Goal: Task Accomplishment & Management: Manage account settings

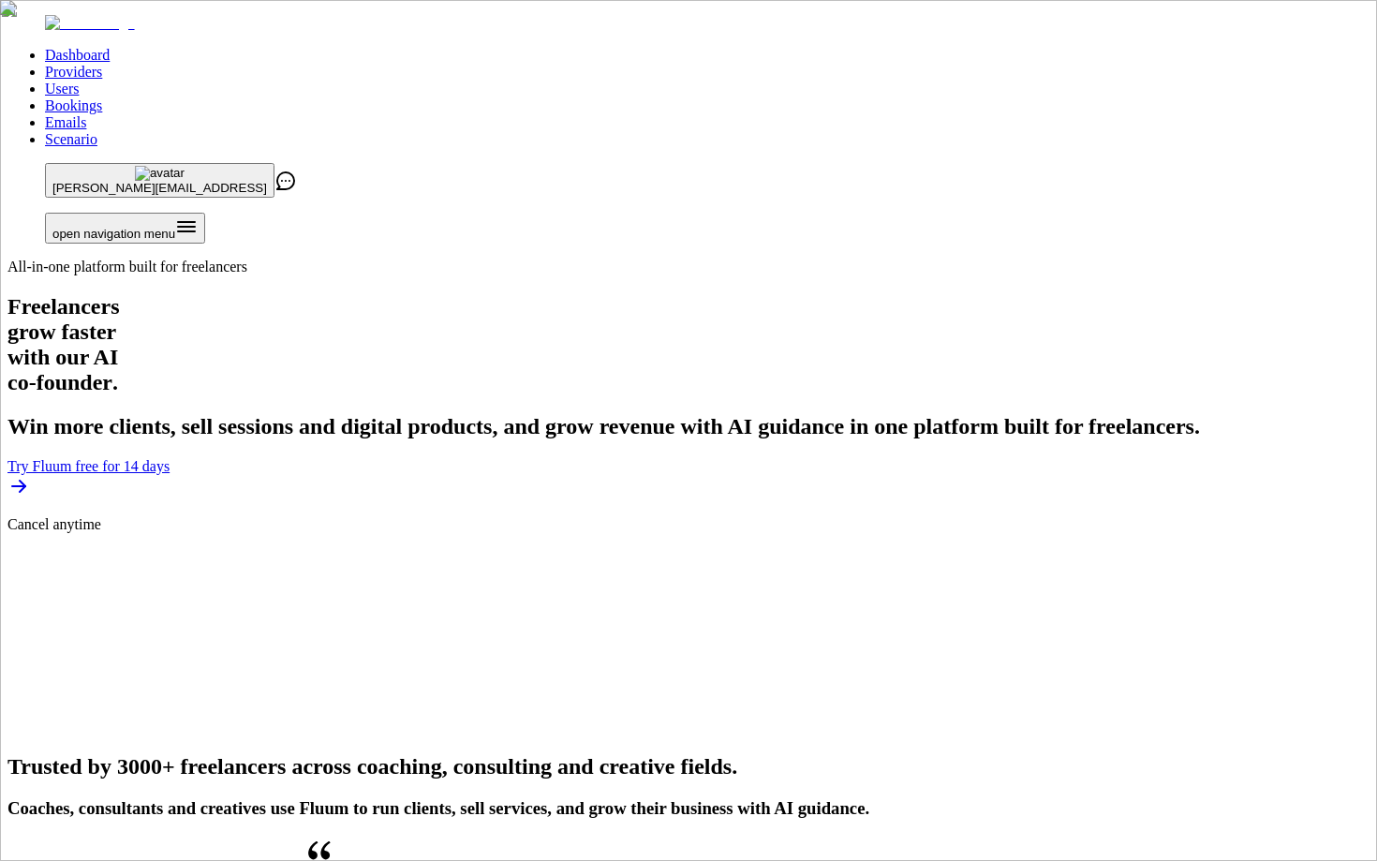
click at [79, 81] on link "Users" at bounding box center [62, 89] width 34 height 16
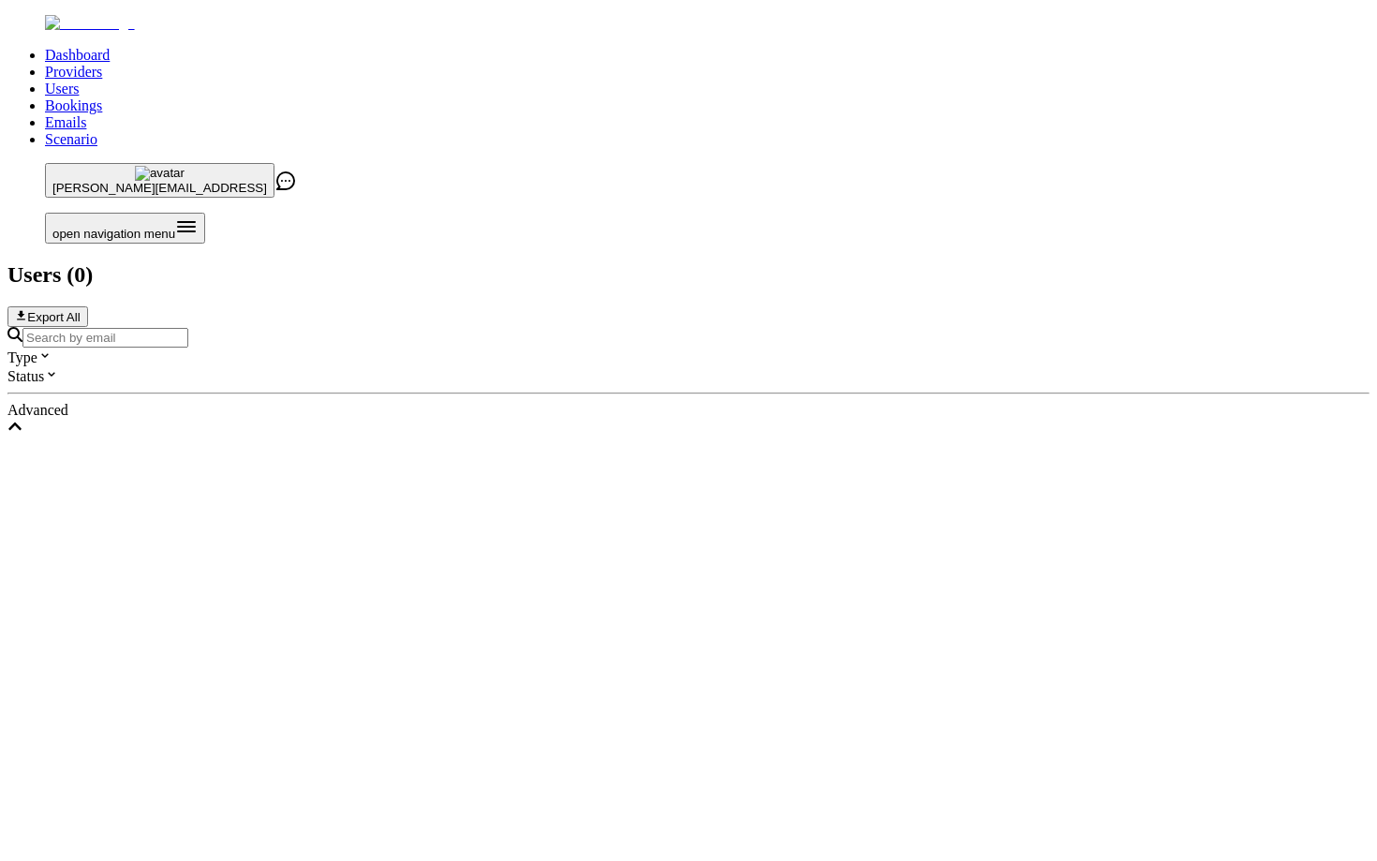
click at [79, 81] on link "Users" at bounding box center [62, 89] width 34 height 16
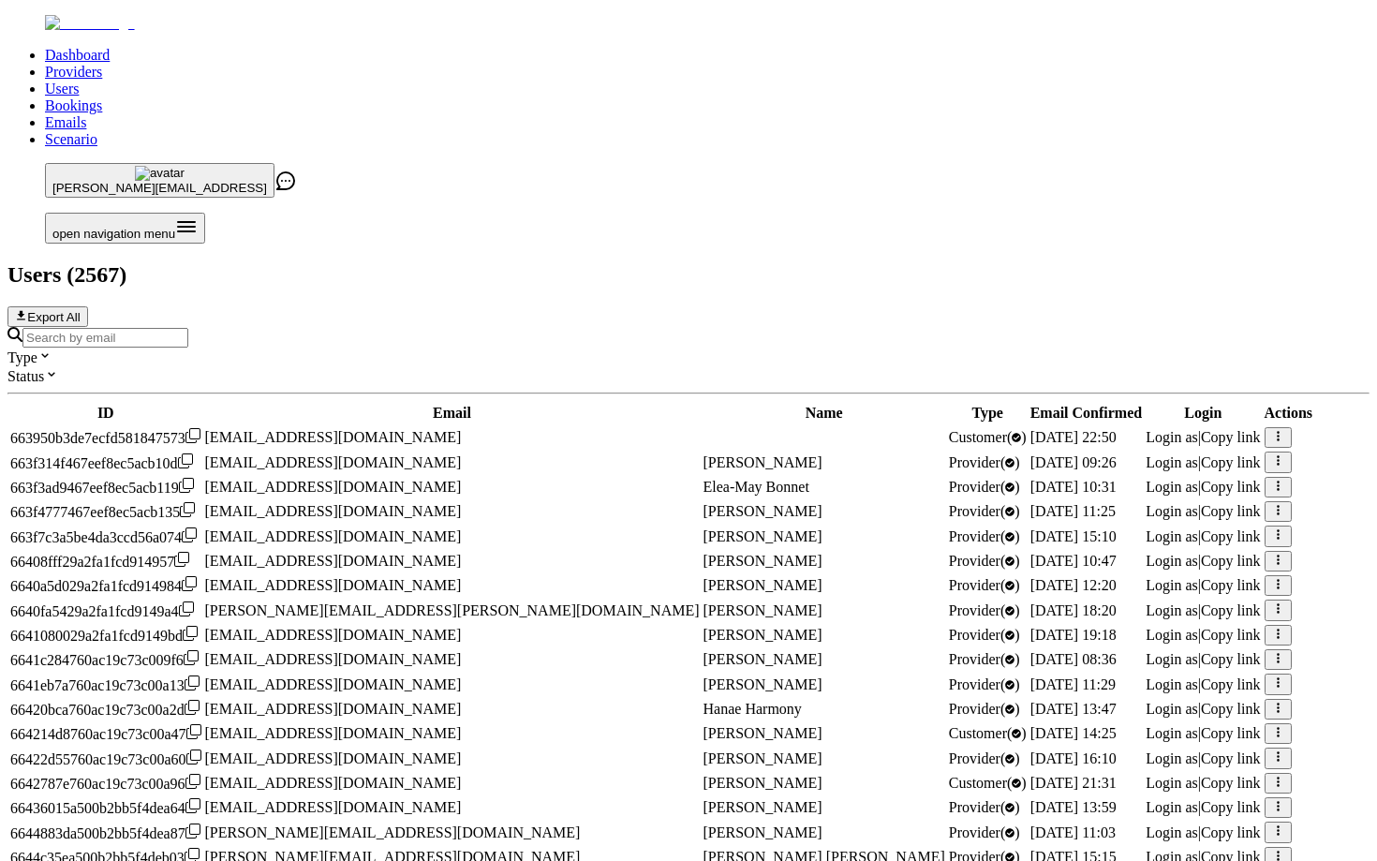
click at [188, 328] on input "Search by email" at bounding box center [105, 338] width 166 height 20
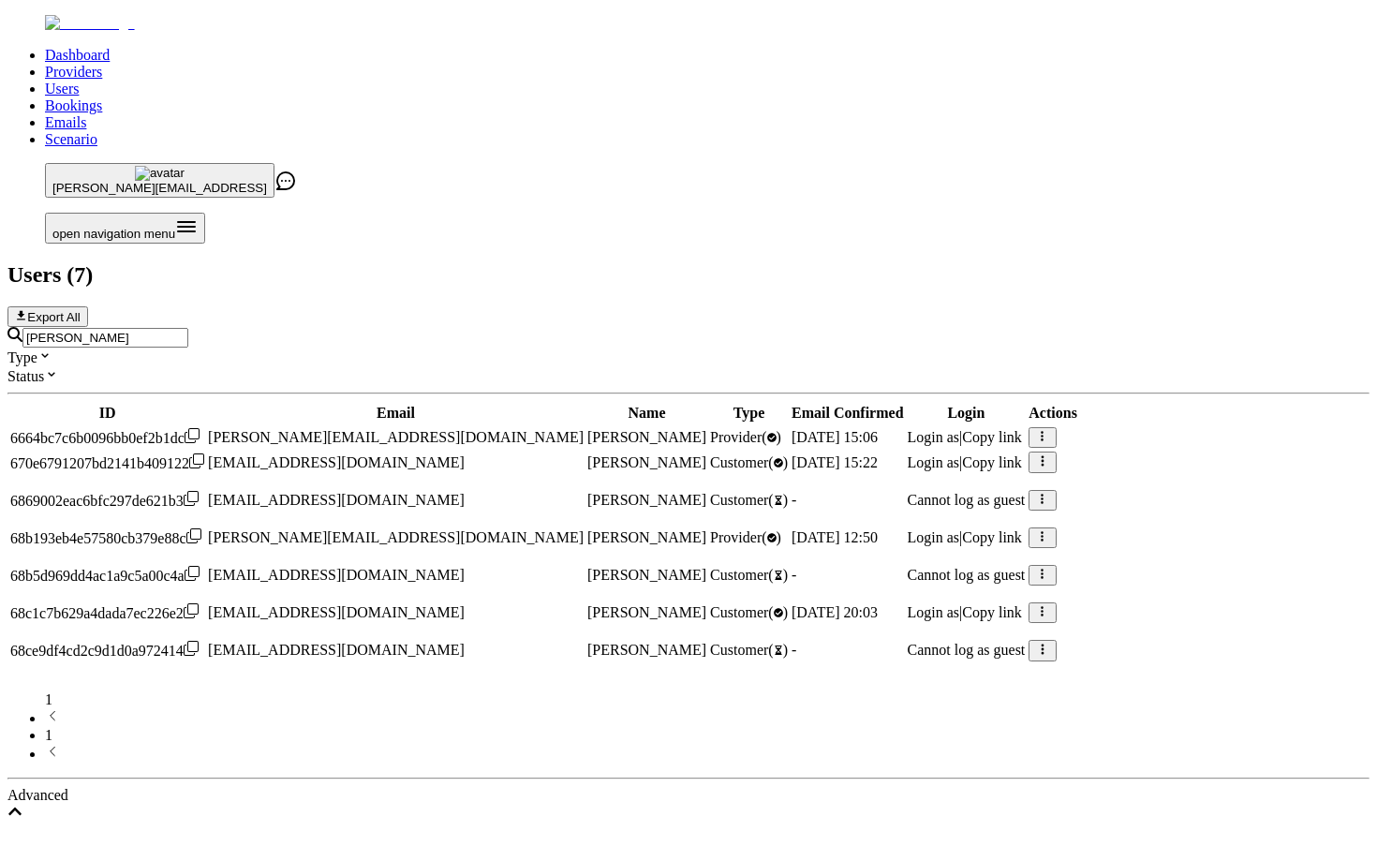
type input "ruth"
click at [960, 429] on span "Login as" at bounding box center [934, 437] width 52 height 16
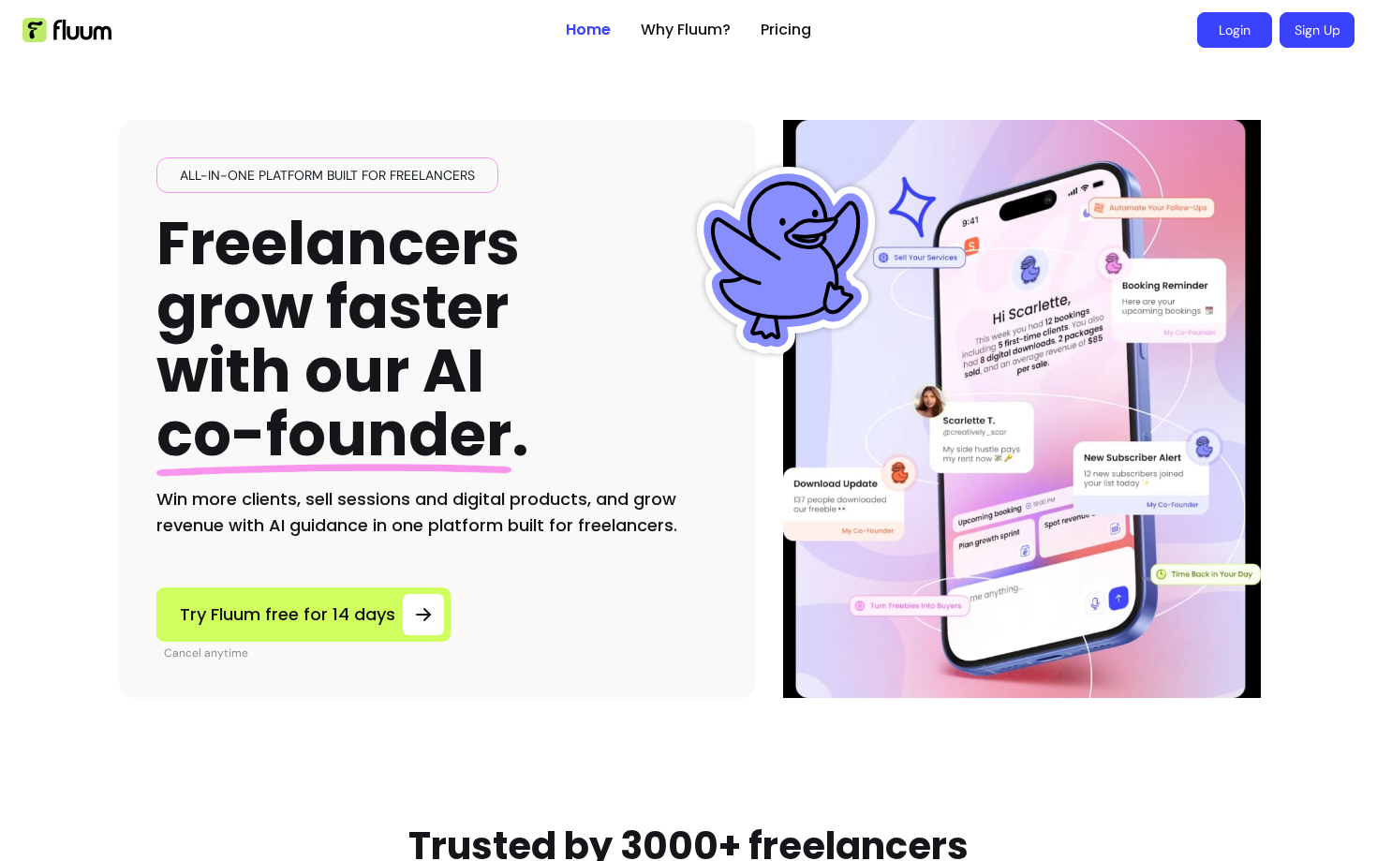
click at [1235, 31] on link "Login" at bounding box center [1234, 30] width 75 height 36
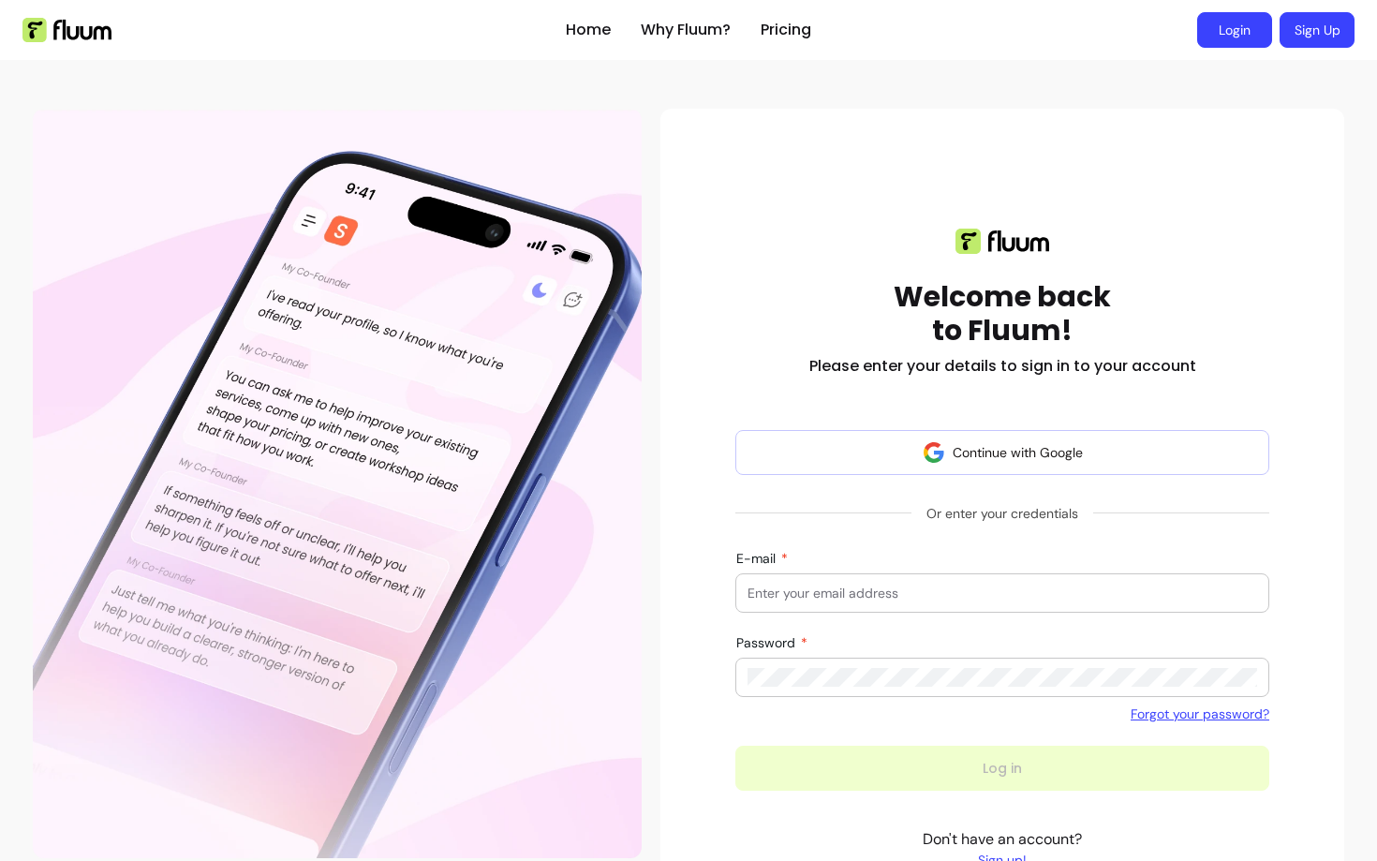
click at [1218, 33] on link "Login" at bounding box center [1234, 30] width 75 height 36
click at [783, 588] on input "E-mail" at bounding box center [1001, 592] width 509 height 19
type input "[EMAIL_ADDRESS]"
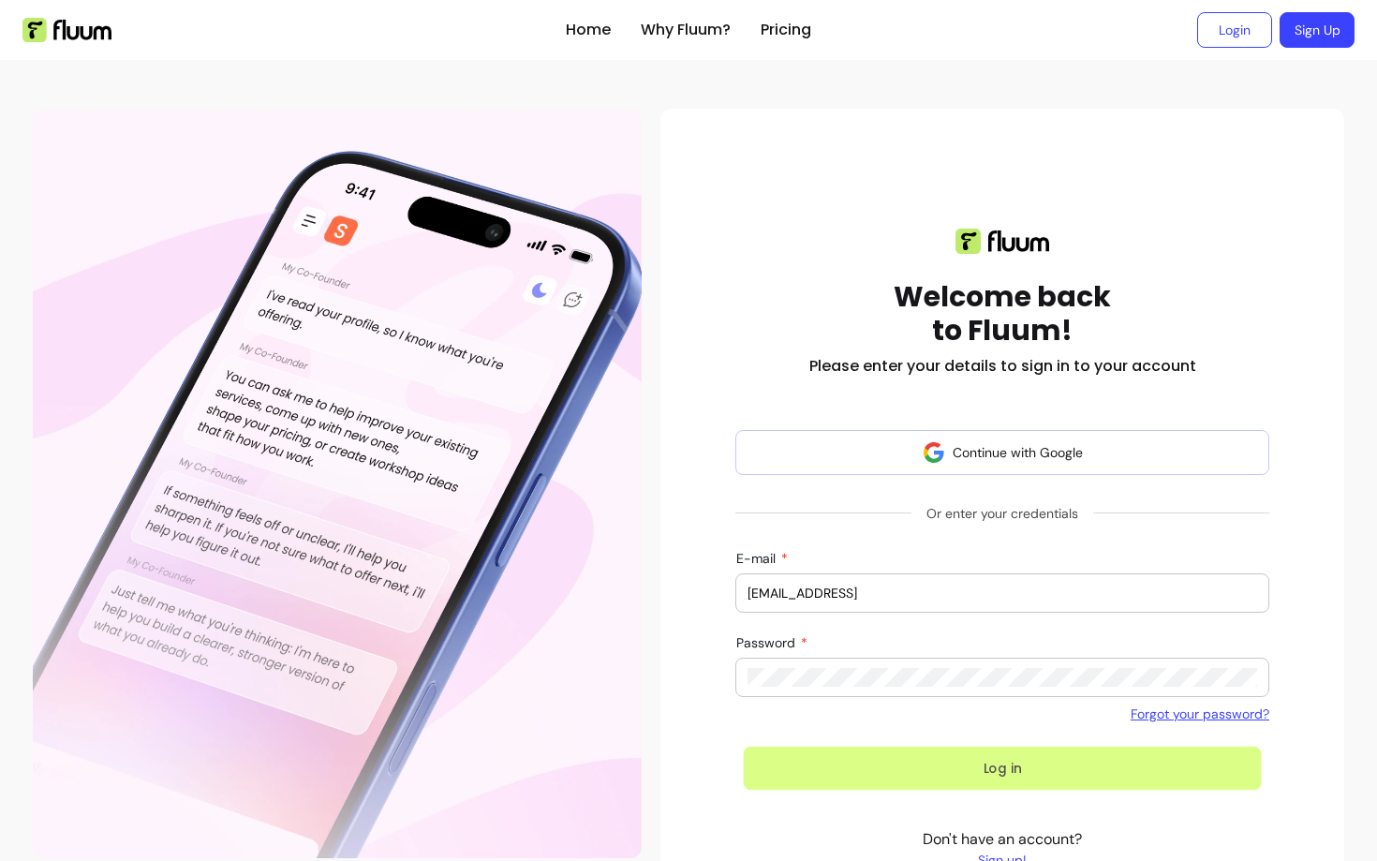
click at [833, 769] on button "Log in" at bounding box center [1003, 768] width 518 height 44
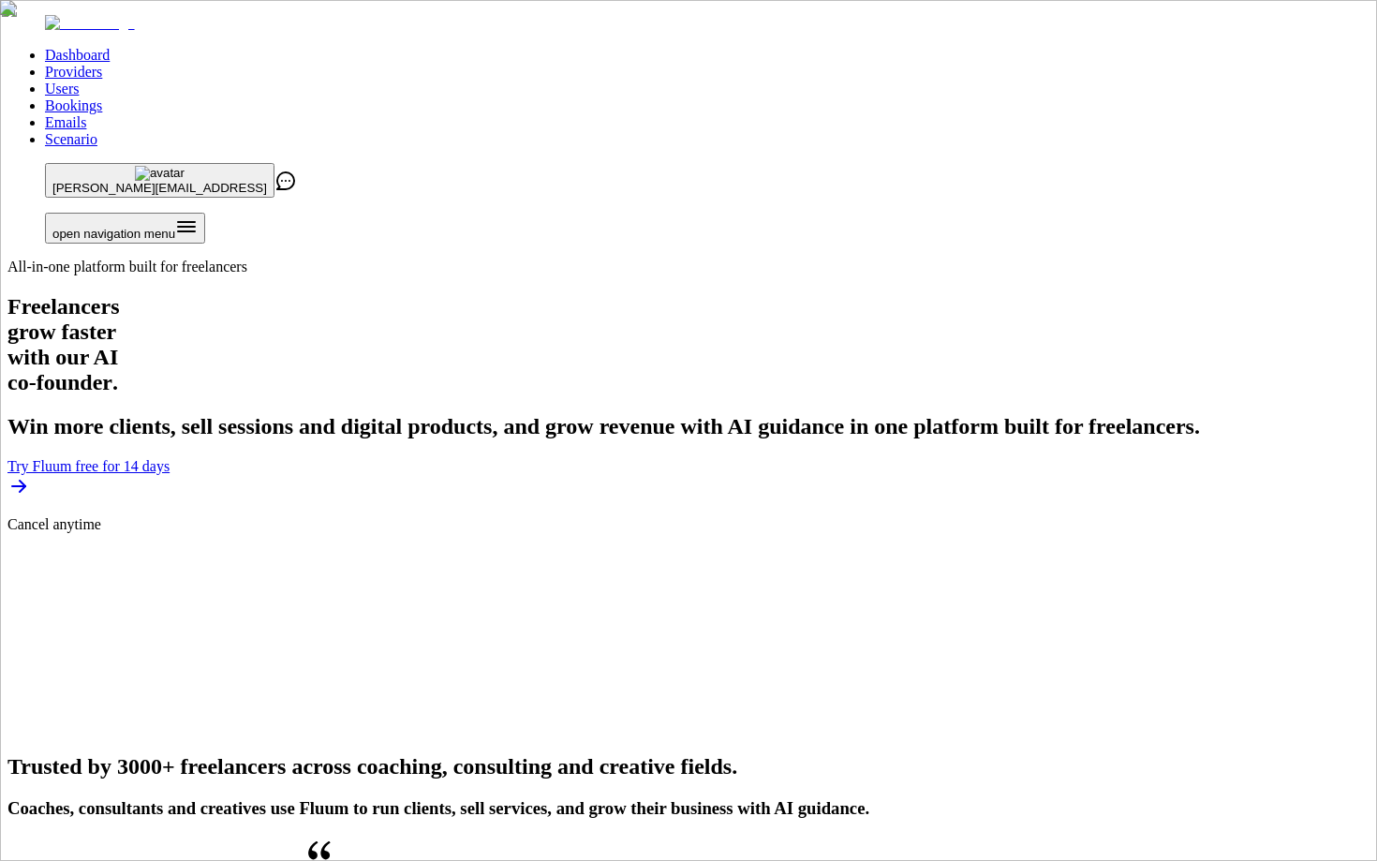
click at [79, 81] on link "Users" at bounding box center [62, 89] width 34 height 16
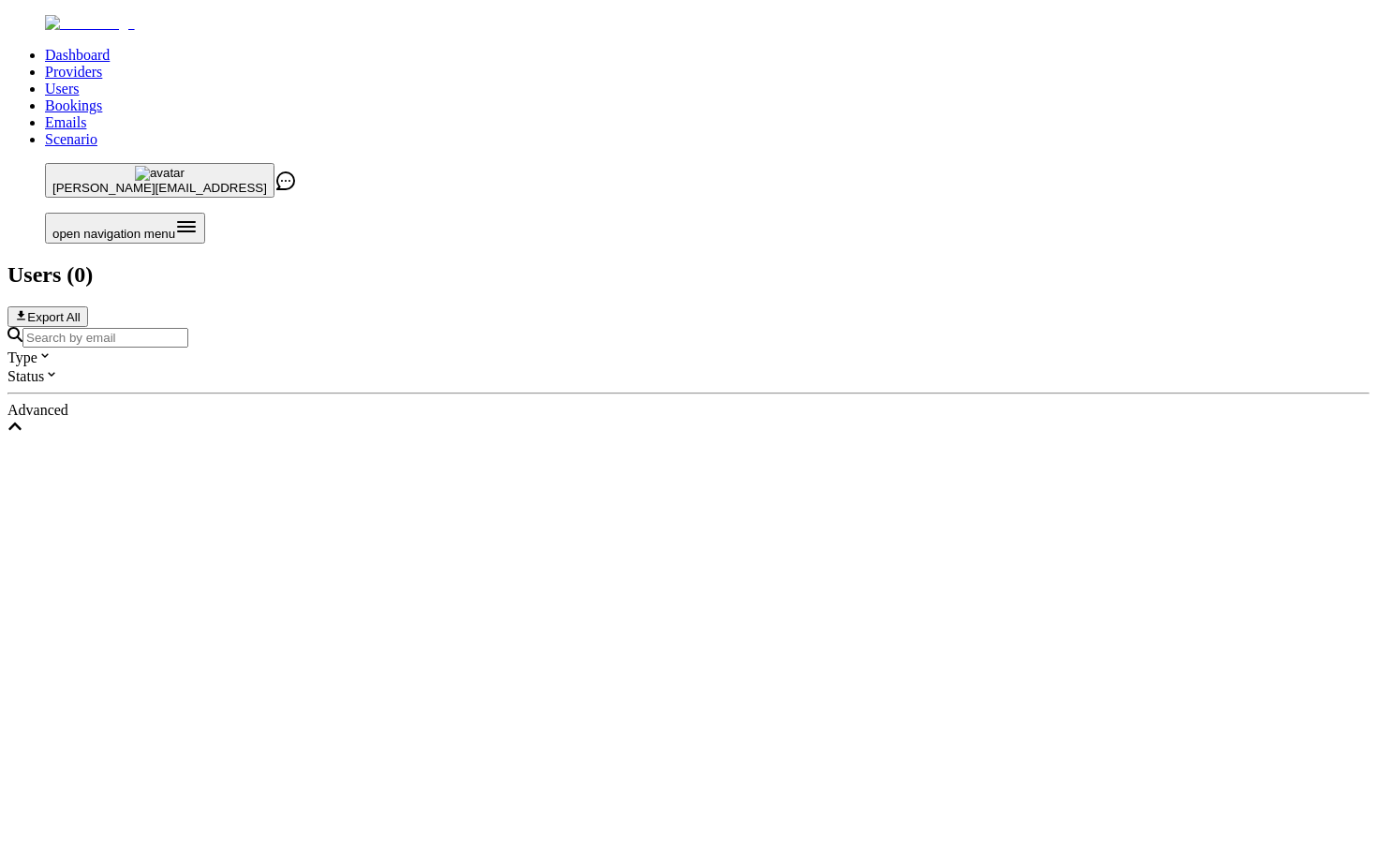
click at [79, 81] on link "Users" at bounding box center [62, 89] width 34 height 16
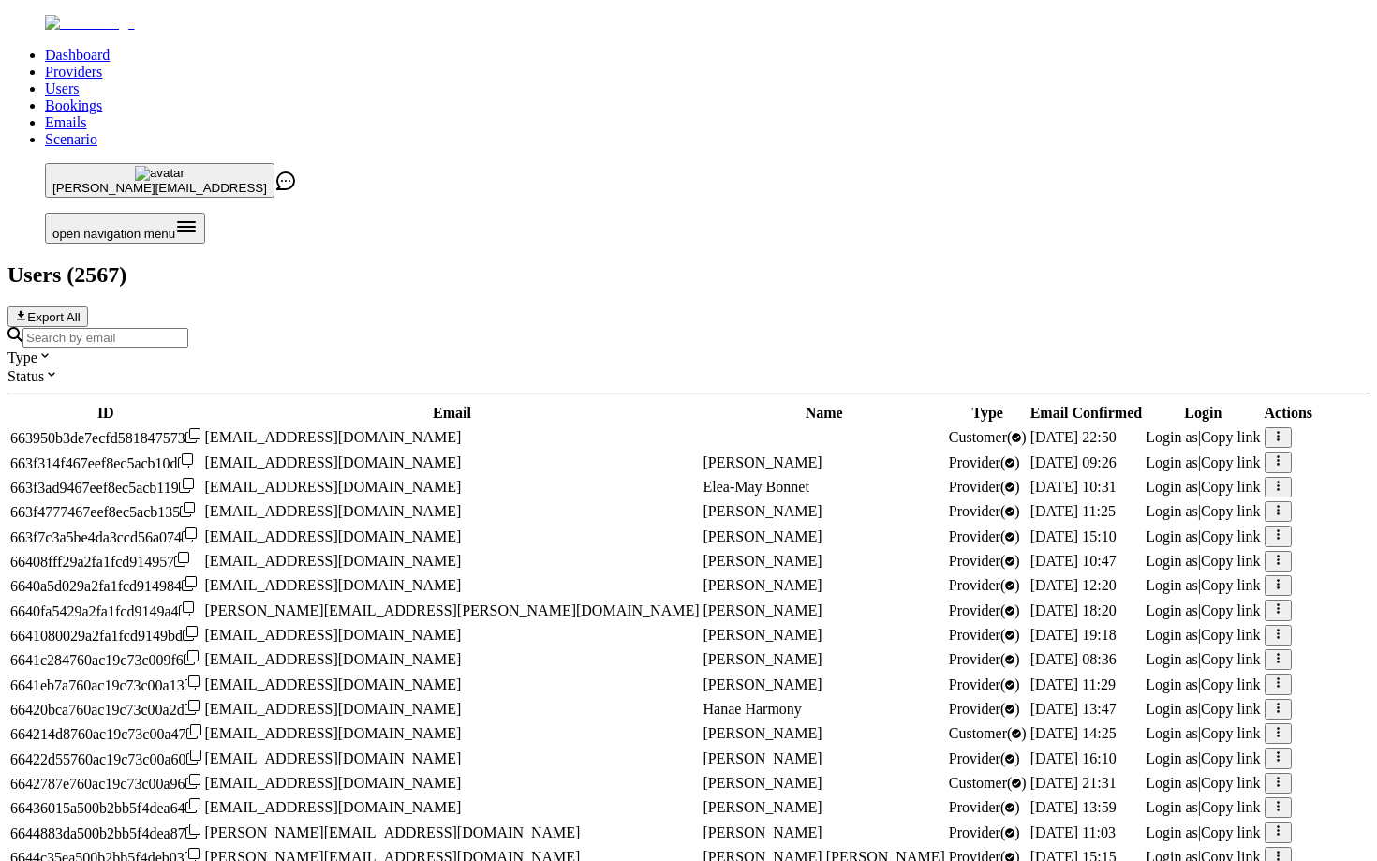
click at [188, 328] on input "Search by email" at bounding box center [105, 338] width 166 height 20
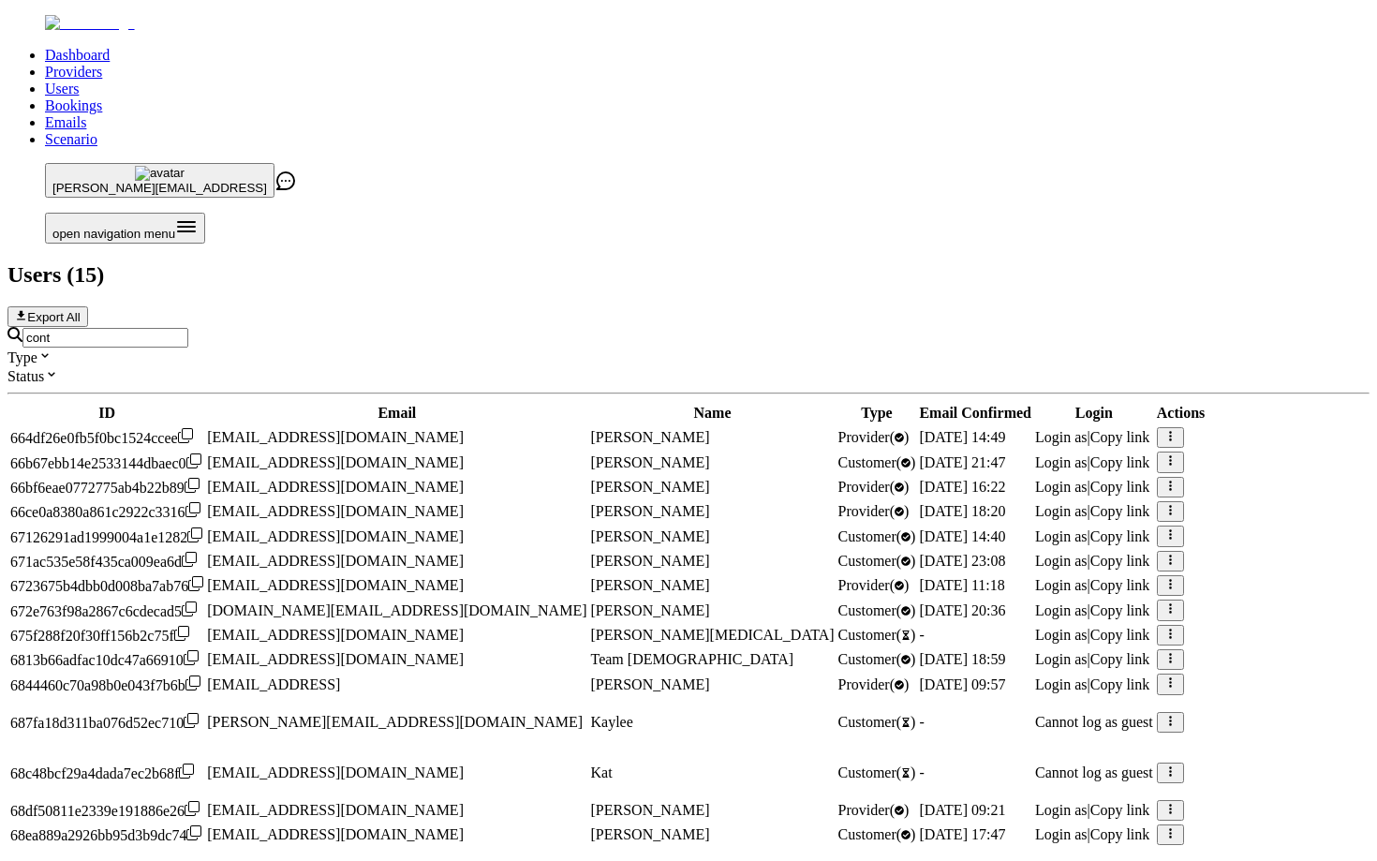
type input "[EMAIL_ADDRESS]"
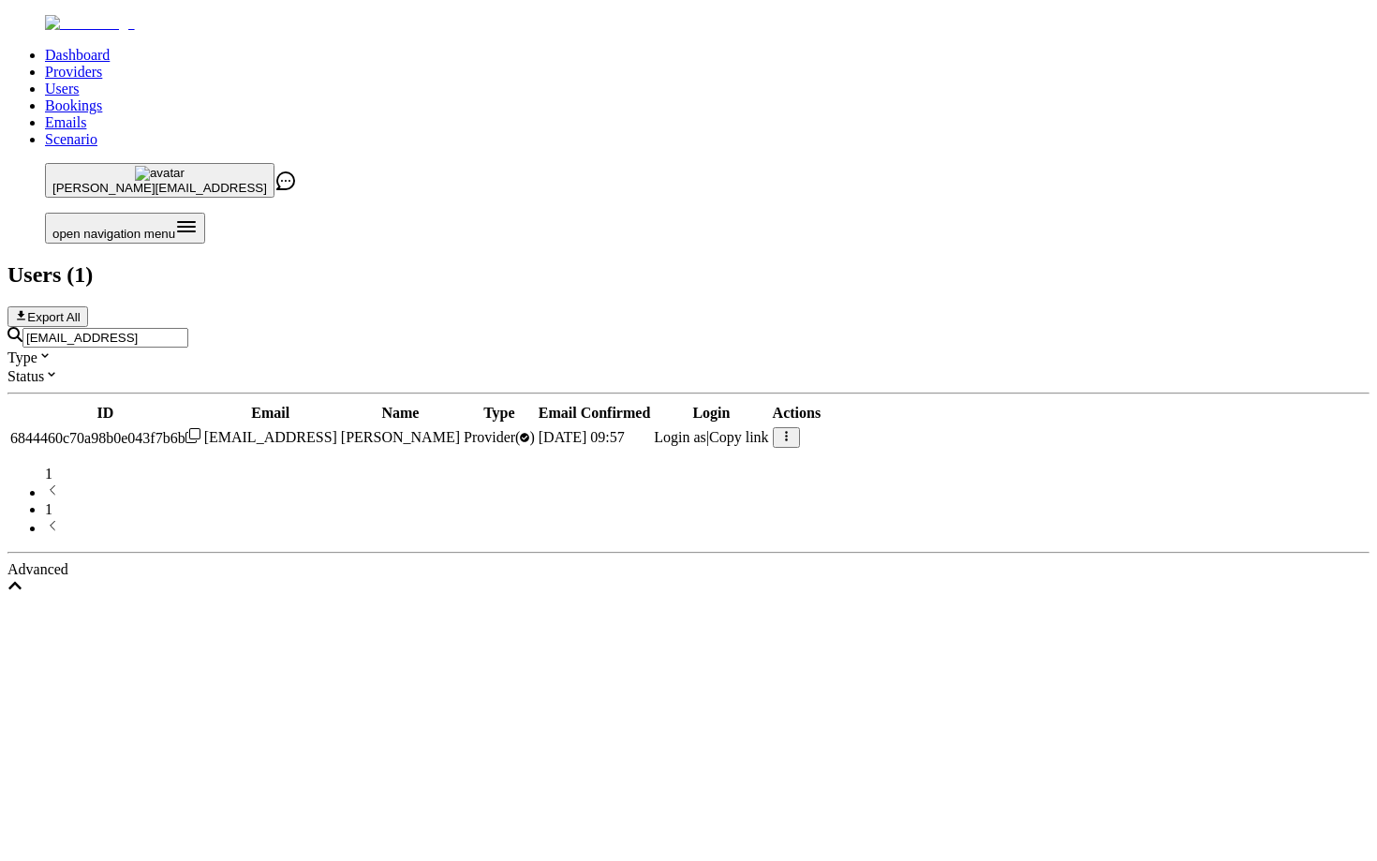
click at [706, 429] on span "Login as" at bounding box center [680, 437] width 52 height 16
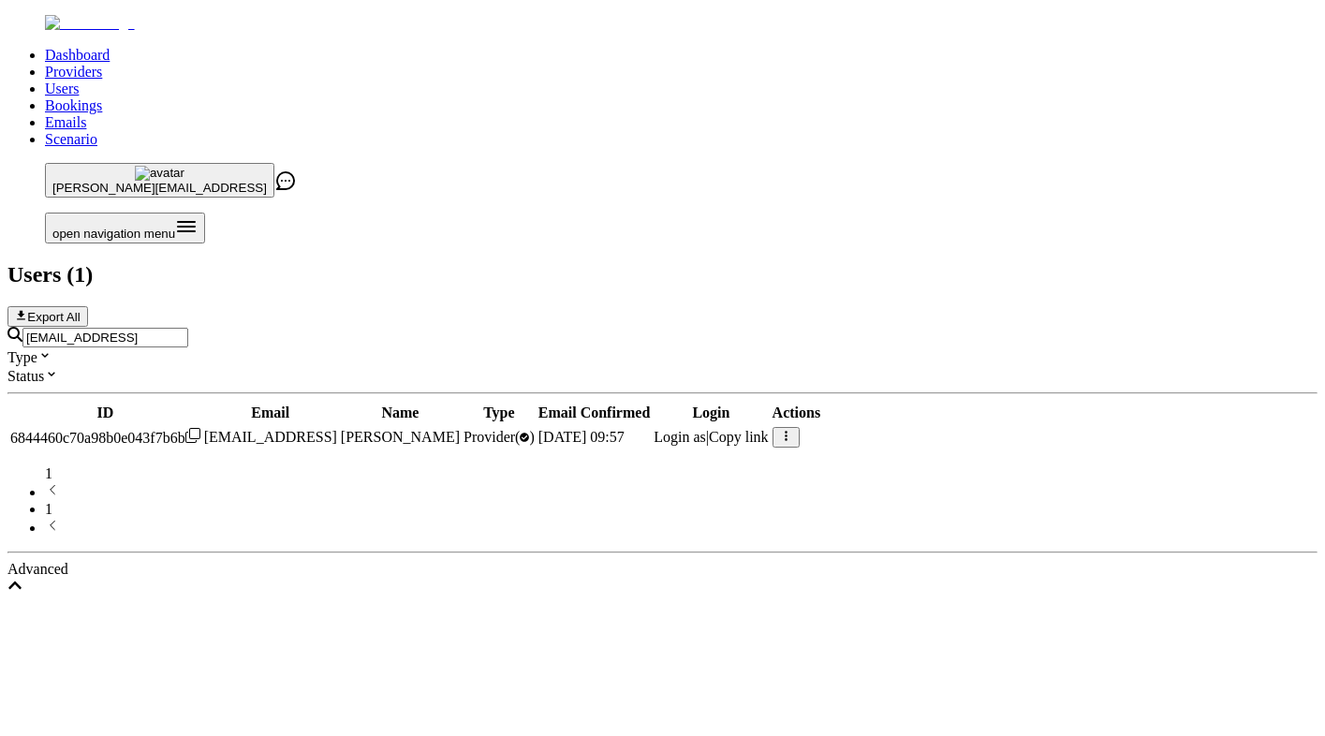
click at [188, 328] on input "[EMAIL_ADDRESS]" at bounding box center [105, 338] width 166 height 20
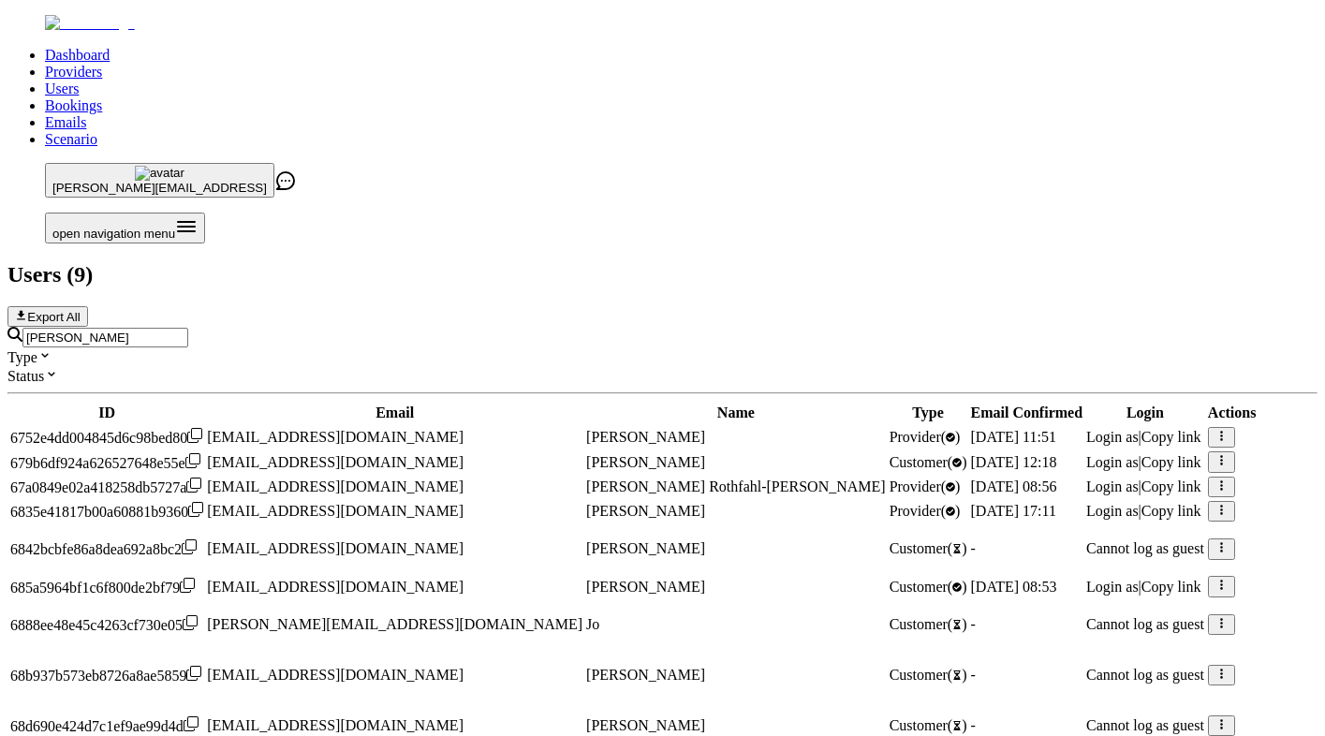
type input "joanna"
click at [1086, 503] on span "Login as" at bounding box center [1112, 511] width 52 height 16
